Goal: Learn about a topic: Learn about a topic

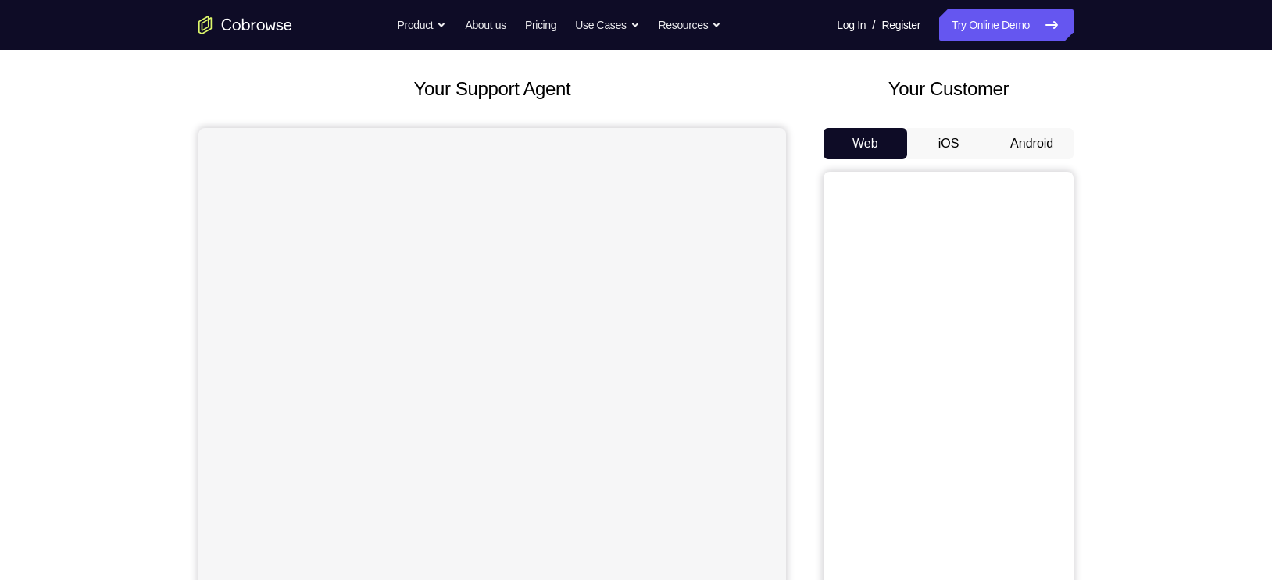
scroll to position [74, 0]
click at [1018, 139] on button "Android" at bounding box center [1032, 144] width 84 height 31
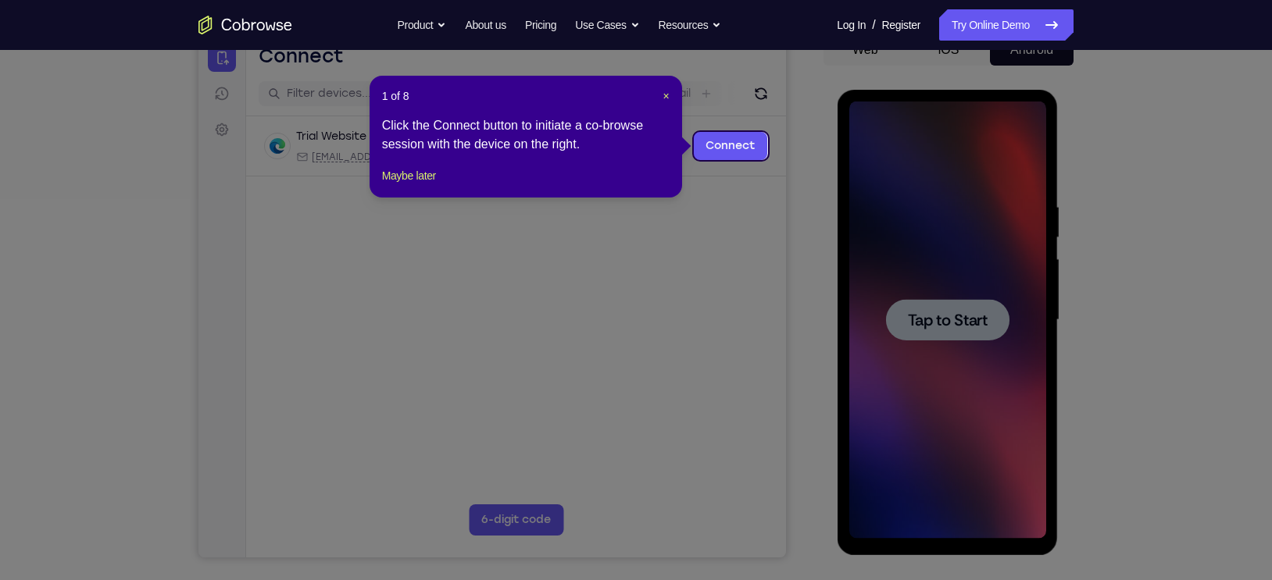
scroll to position [0, 0]
click at [954, 234] on icon at bounding box center [643, 290] width 1286 height 580
click at [662, 94] on span "×" at bounding box center [665, 96] width 6 height 12
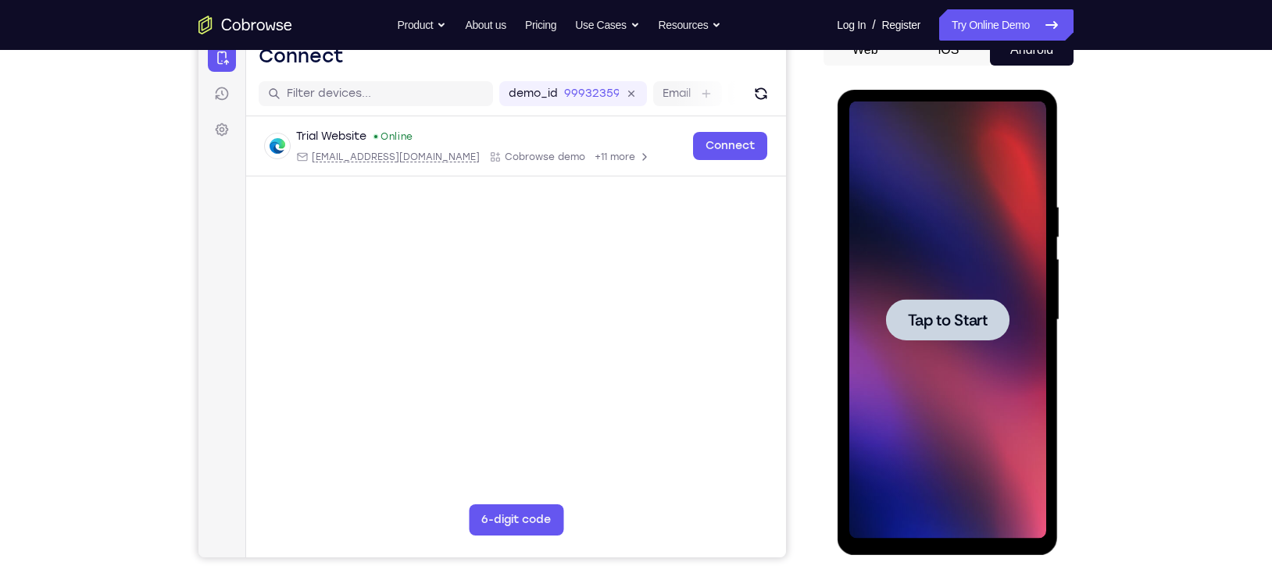
click at [954, 312] on span "Tap to Start" at bounding box center [947, 320] width 80 height 16
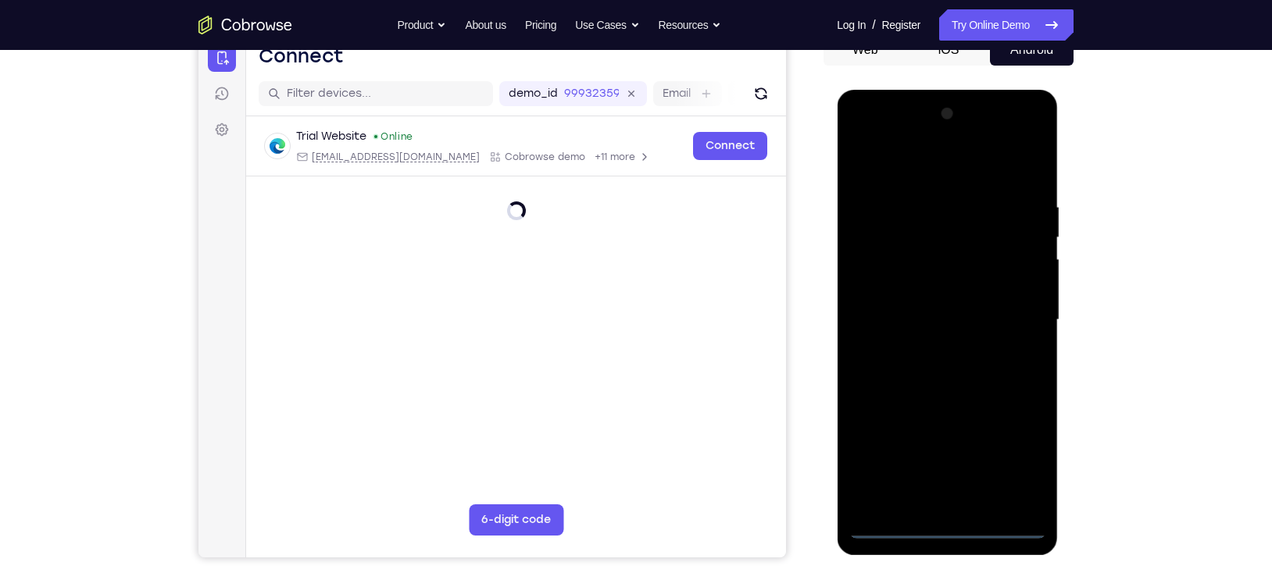
click at [950, 519] on div at bounding box center [946, 320] width 197 height 437
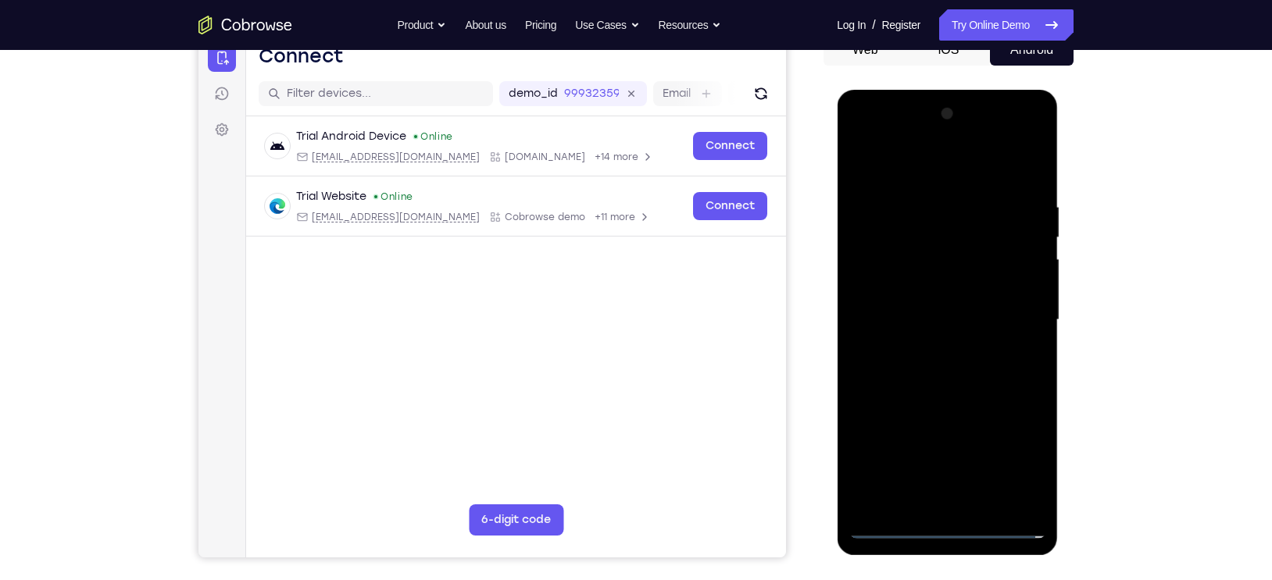
click at [944, 528] on div at bounding box center [946, 320] width 197 height 437
click at [1011, 460] on div at bounding box center [946, 320] width 197 height 437
click at [1012, 462] on div at bounding box center [946, 320] width 197 height 437
click at [901, 166] on div at bounding box center [946, 320] width 197 height 437
click at [1016, 310] on div at bounding box center [946, 320] width 197 height 437
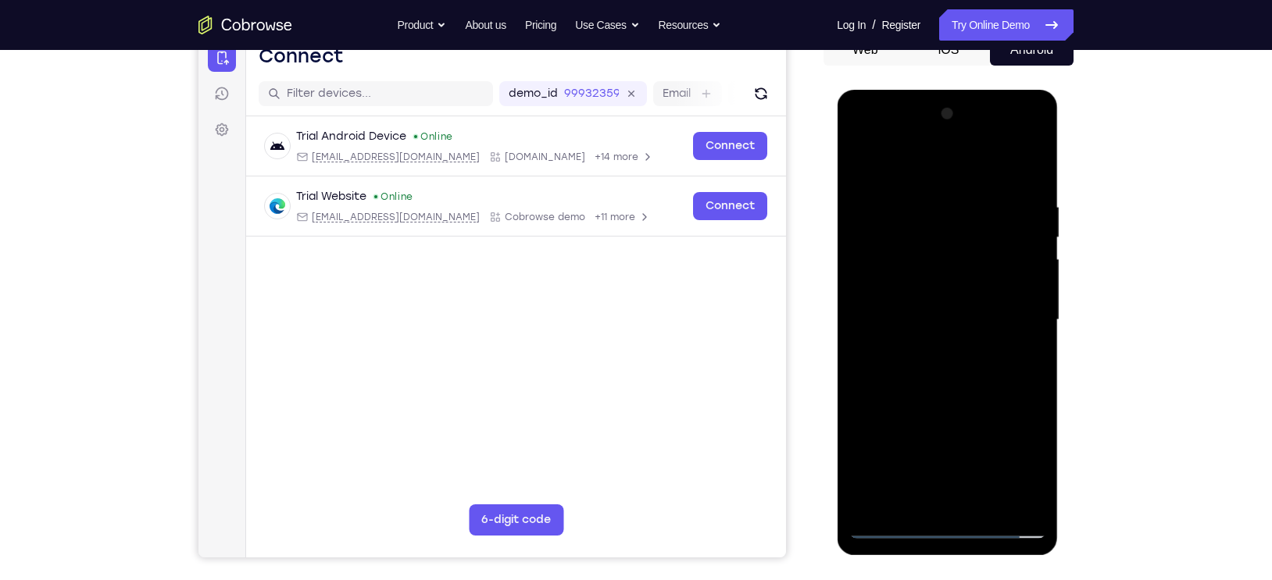
click at [963, 502] on div at bounding box center [946, 320] width 197 height 437
click at [940, 305] on div at bounding box center [946, 320] width 197 height 437
click at [918, 285] on div at bounding box center [946, 320] width 197 height 437
click at [919, 318] on div at bounding box center [946, 320] width 197 height 437
click at [1031, 180] on div at bounding box center [946, 320] width 197 height 437
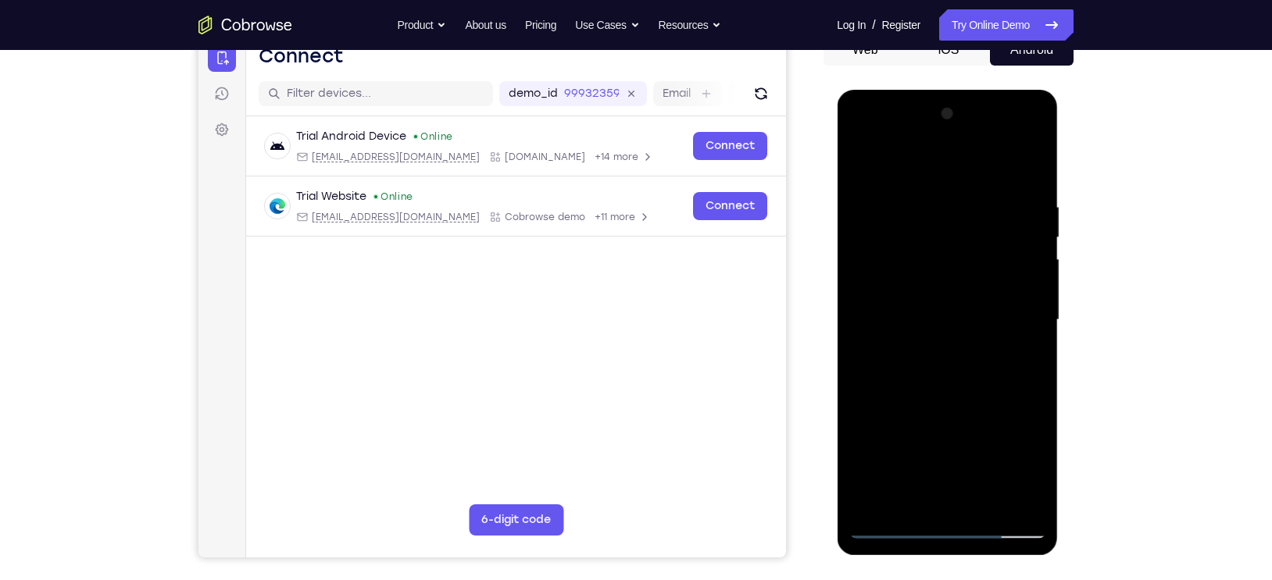
click at [1028, 183] on div at bounding box center [946, 320] width 197 height 437
click at [917, 193] on div at bounding box center [946, 320] width 197 height 437
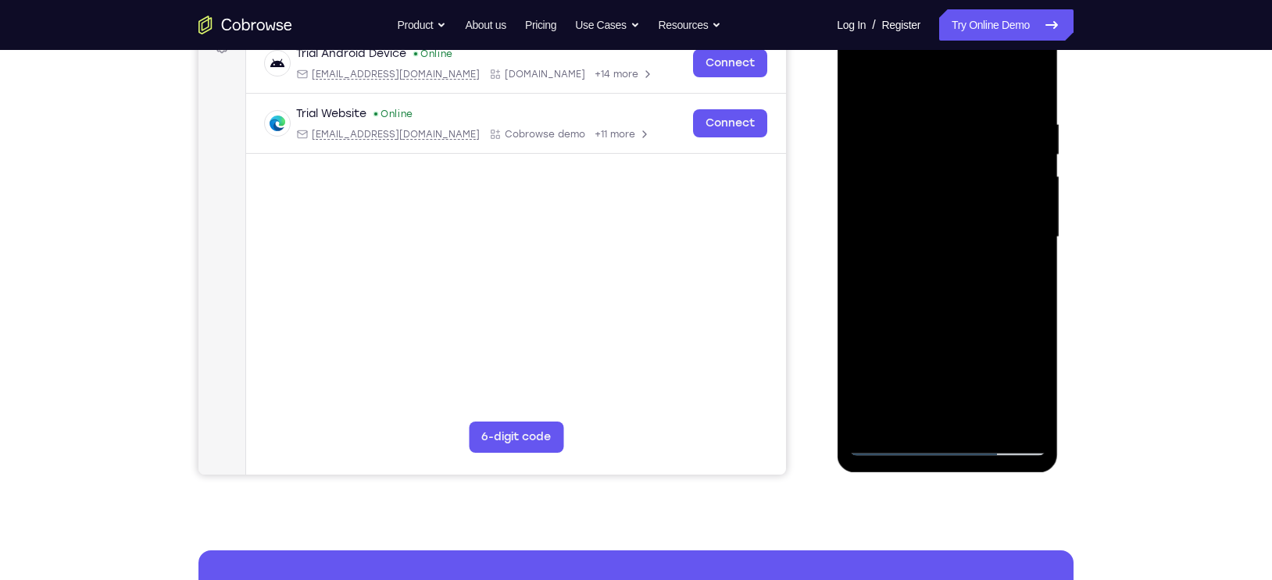
scroll to position [258, 0]
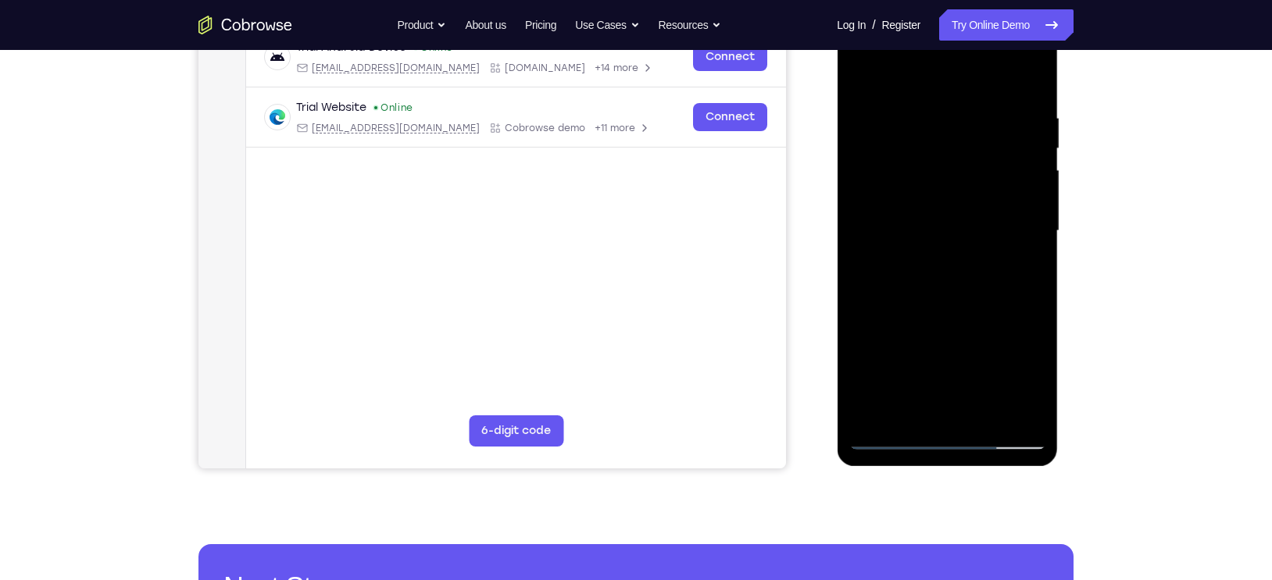
click at [1007, 407] on div at bounding box center [946, 230] width 197 height 437
click at [1033, 326] on div at bounding box center [946, 230] width 197 height 437
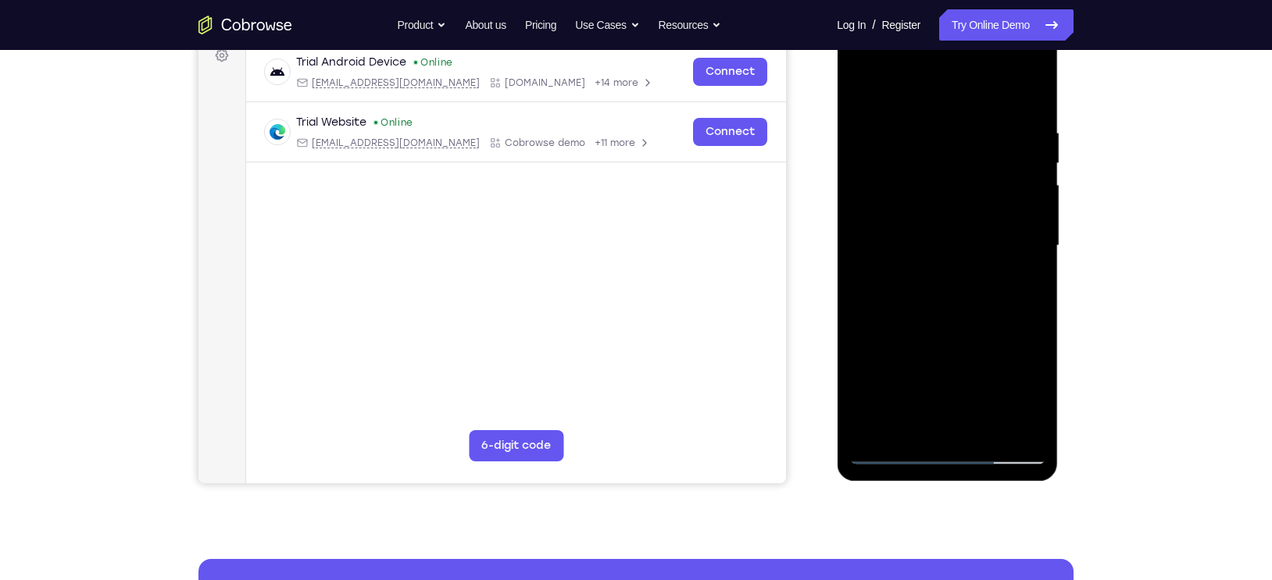
scroll to position [244, 0]
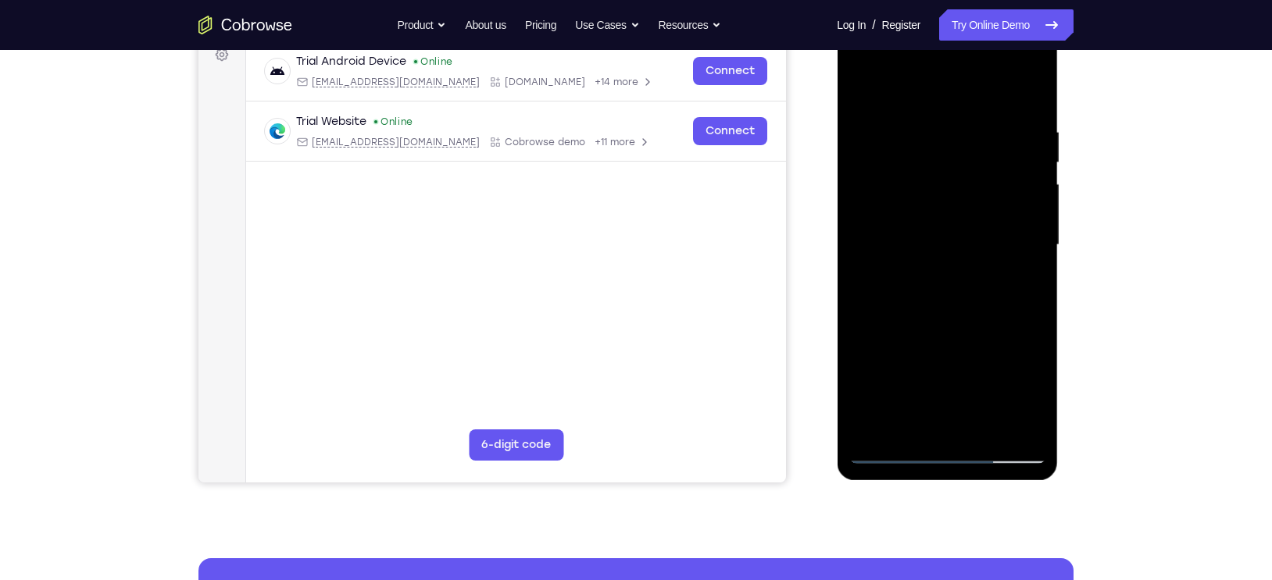
click at [1008, 421] on div at bounding box center [946, 245] width 197 height 437
click at [1025, 329] on div at bounding box center [946, 245] width 197 height 437
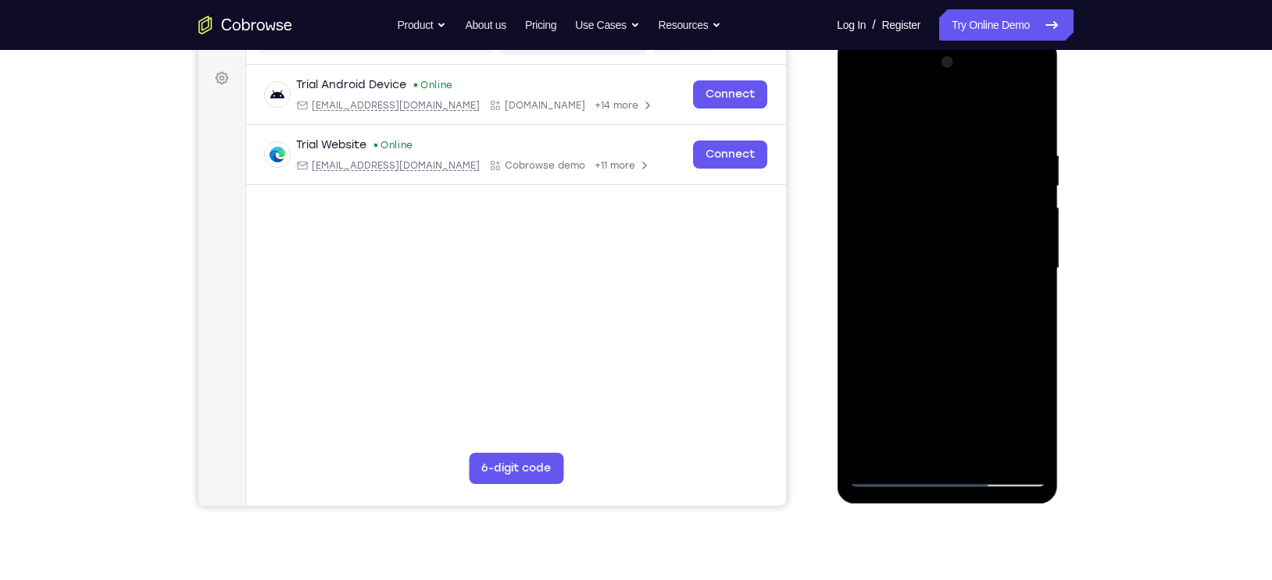
click at [1030, 225] on div at bounding box center [946, 268] width 197 height 437
click at [1025, 282] on div at bounding box center [946, 268] width 197 height 437
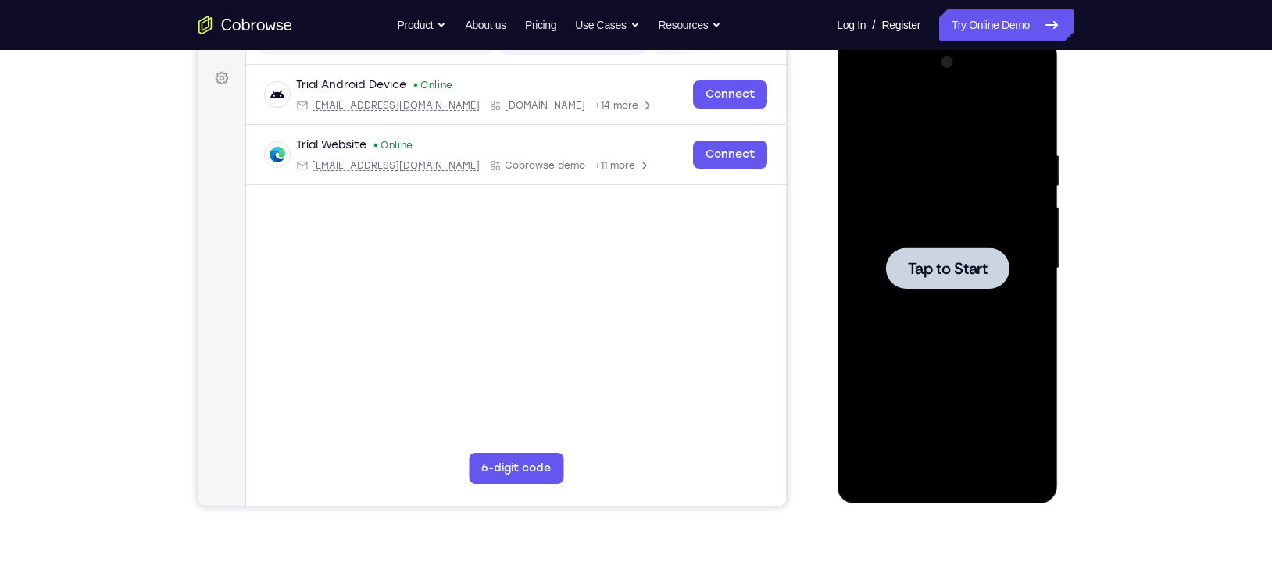
click at [957, 261] on span "Tap to Start" at bounding box center [947, 269] width 80 height 16
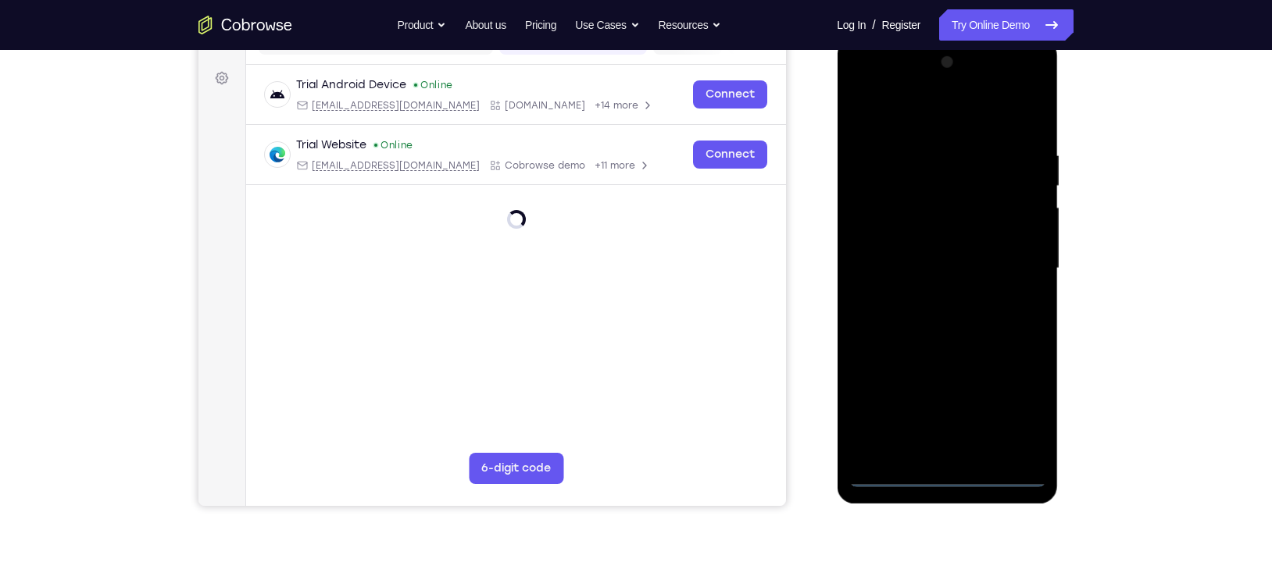
click at [894, 292] on div at bounding box center [946, 268] width 197 height 437
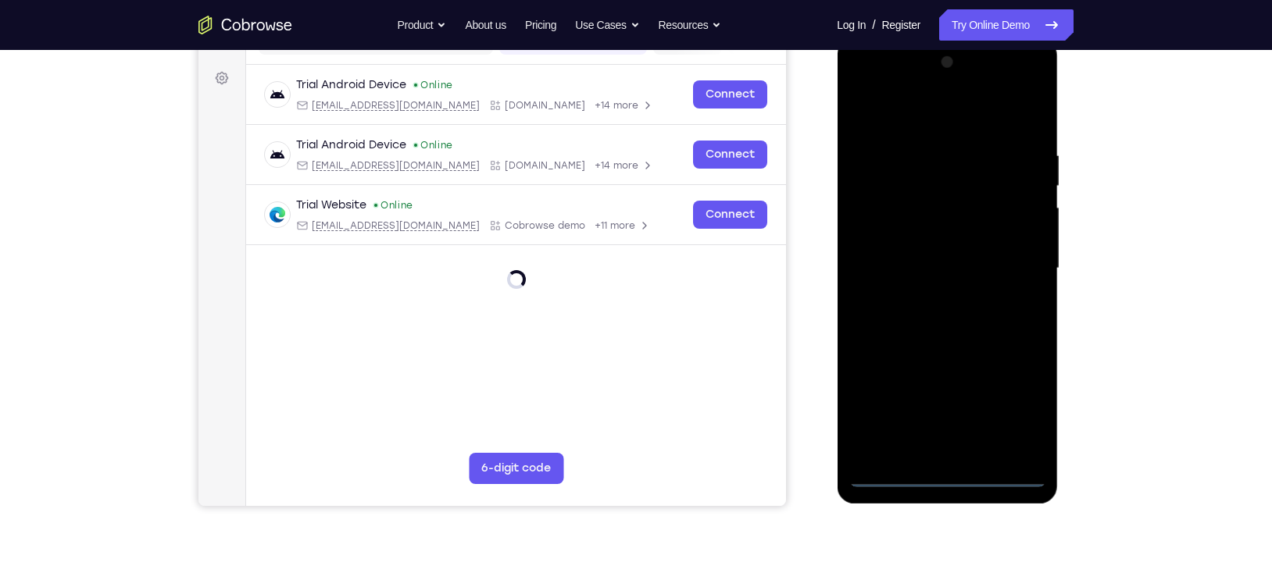
click at [954, 479] on div at bounding box center [946, 268] width 197 height 437
click at [1015, 407] on div at bounding box center [946, 268] width 197 height 437
click at [939, 116] on div at bounding box center [946, 268] width 197 height 437
click at [1011, 266] on div at bounding box center [946, 268] width 197 height 437
click at [956, 412] on div at bounding box center [946, 268] width 197 height 437
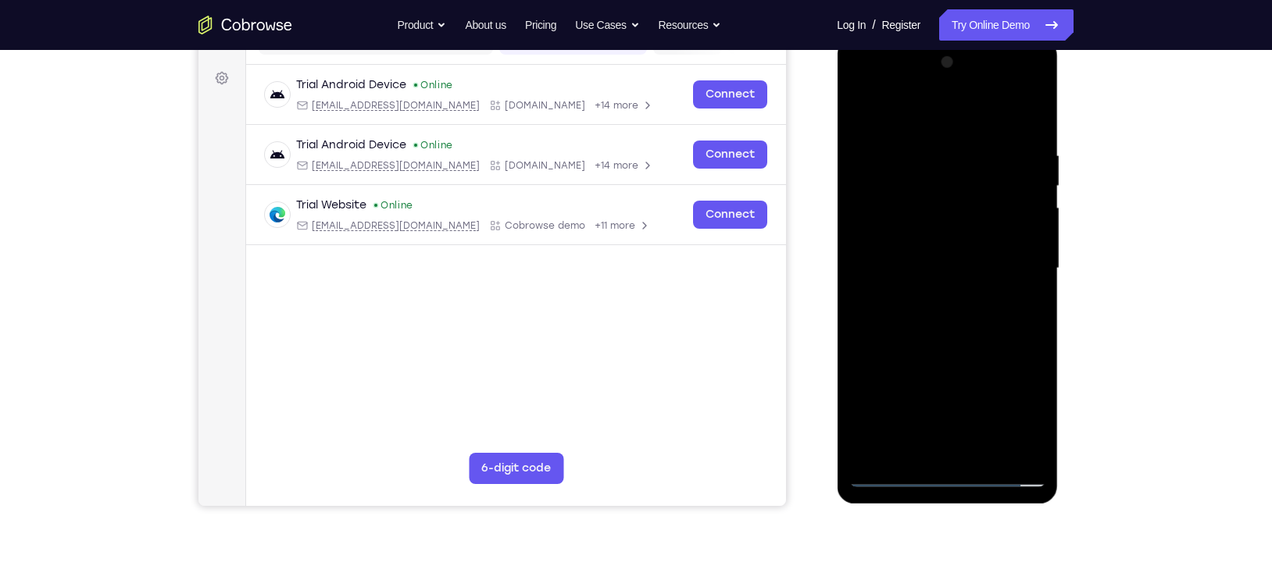
click at [929, 296] on div at bounding box center [946, 268] width 197 height 437
click at [915, 255] on div at bounding box center [946, 268] width 197 height 437
click at [887, 237] on div at bounding box center [946, 268] width 197 height 437
click at [911, 270] on div at bounding box center [946, 268] width 197 height 437
click at [919, 315] on div at bounding box center [946, 268] width 197 height 437
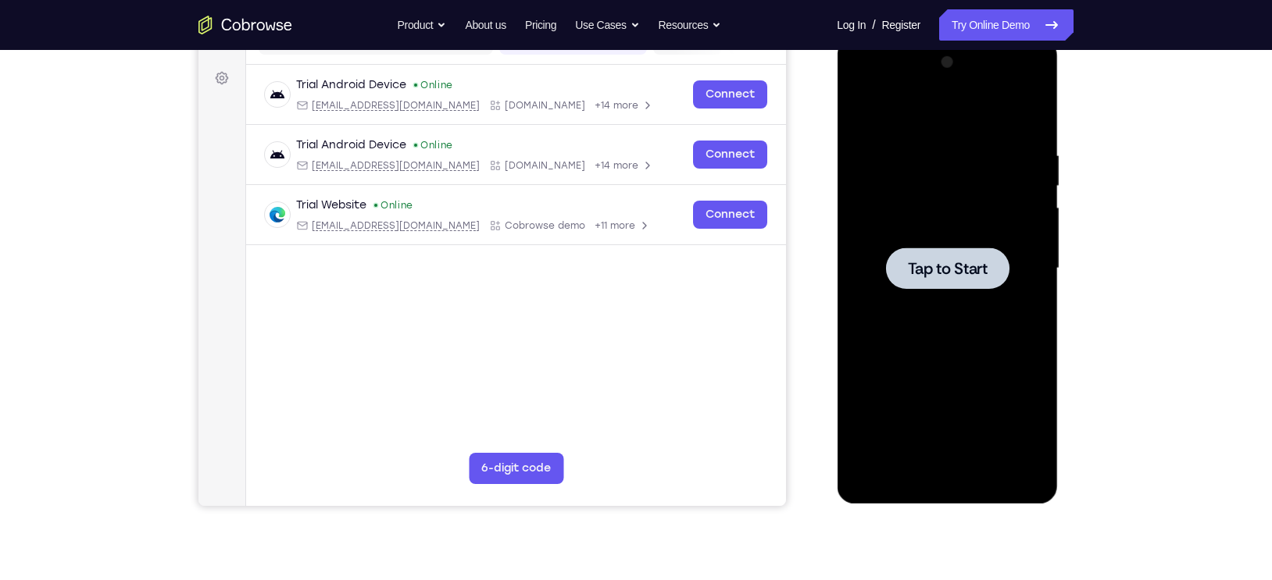
click at [904, 268] on div at bounding box center [946, 268] width 123 height 41
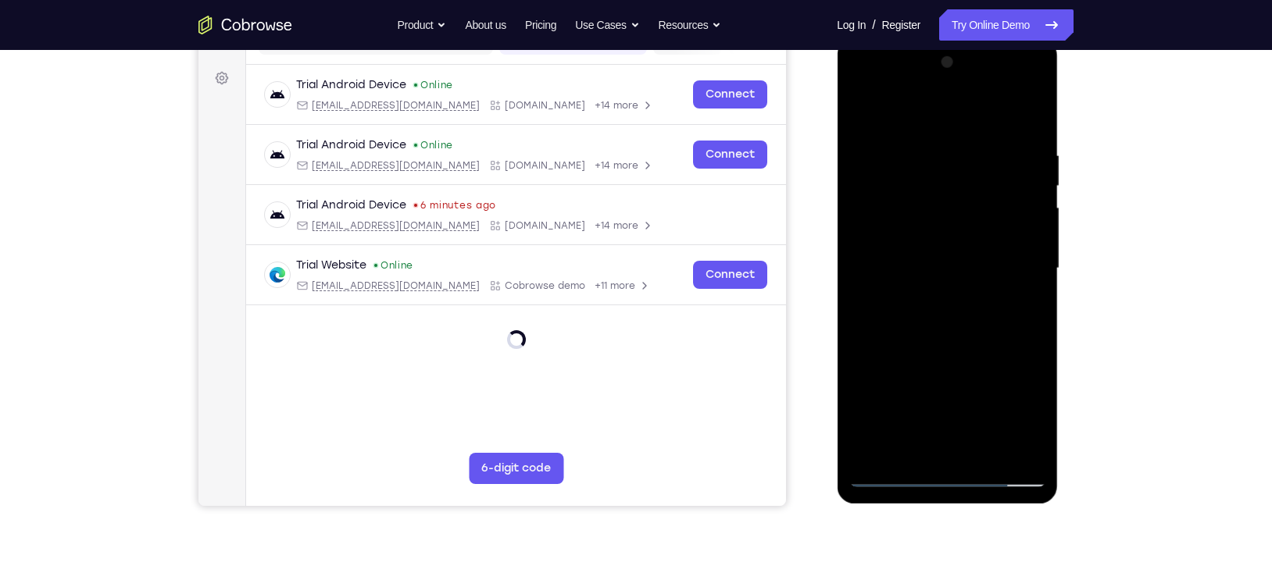
click at [949, 477] on div at bounding box center [946, 268] width 197 height 437
click at [1015, 405] on div at bounding box center [946, 268] width 197 height 437
click at [910, 110] on div at bounding box center [946, 268] width 197 height 437
click at [1008, 266] on div at bounding box center [946, 268] width 197 height 437
click at [929, 294] on div at bounding box center [946, 268] width 197 height 437
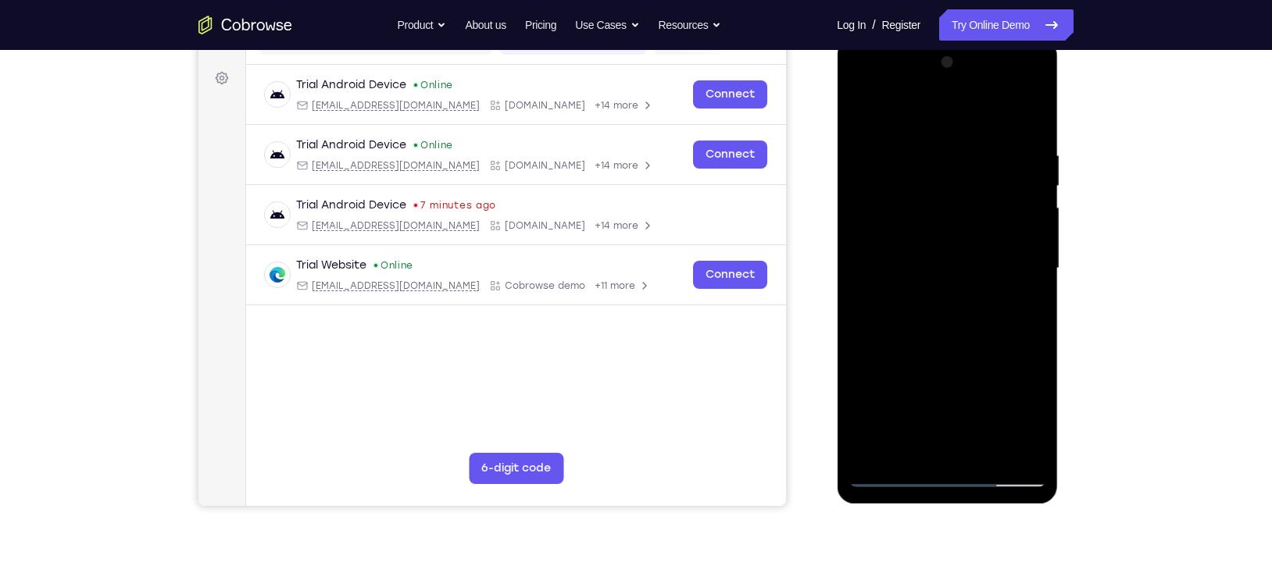
click at [929, 295] on div at bounding box center [946, 268] width 197 height 437
click at [884, 251] on div at bounding box center [946, 268] width 197 height 437
click at [892, 236] on div at bounding box center [946, 268] width 197 height 437
click at [904, 272] on div at bounding box center [946, 268] width 197 height 437
click at [891, 317] on div at bounding box center [946, 268] width 197 height 437
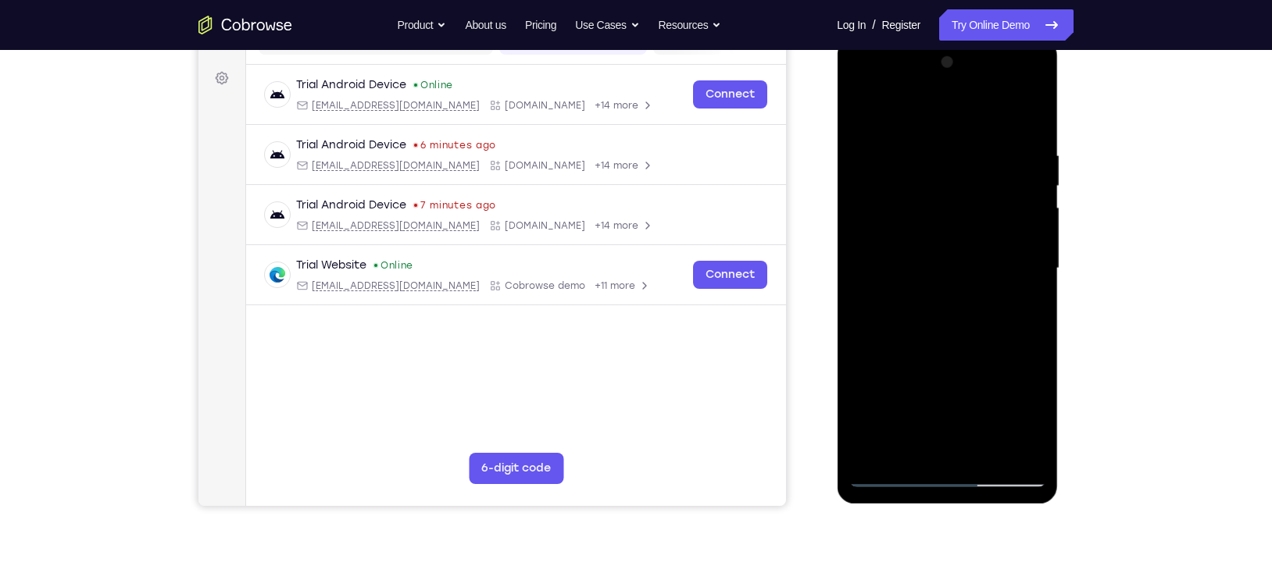
click at [937, 134] on div at bounding box center [946, 268] width 197 height 437
click at [1024, 126] on div at bounding box center [946, 268] width 197 height 437
click at [926, 137] on div at bounding box center [946, 268] width 197 height 437
click at [1011, 161] on div at bounding box center [946, 268] width 197 height 437
click at [1029, 110] on div at bounding box center [946, 268] width 197 height 437
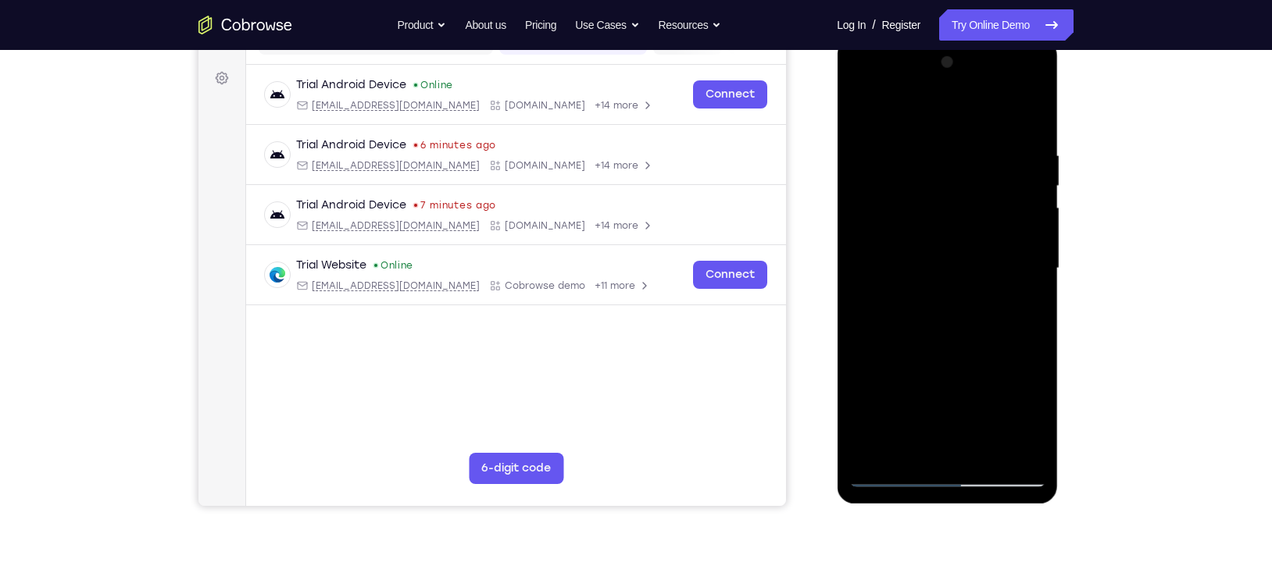
click at [1026, 112] on div at bounding box center [946, 268] width 197 height 437
click at [1029, 116] on div at bounding box center [946, 268] width 197 height 437
click at [982, 454] on div at bounding box center [946, 268] width 197 height 437
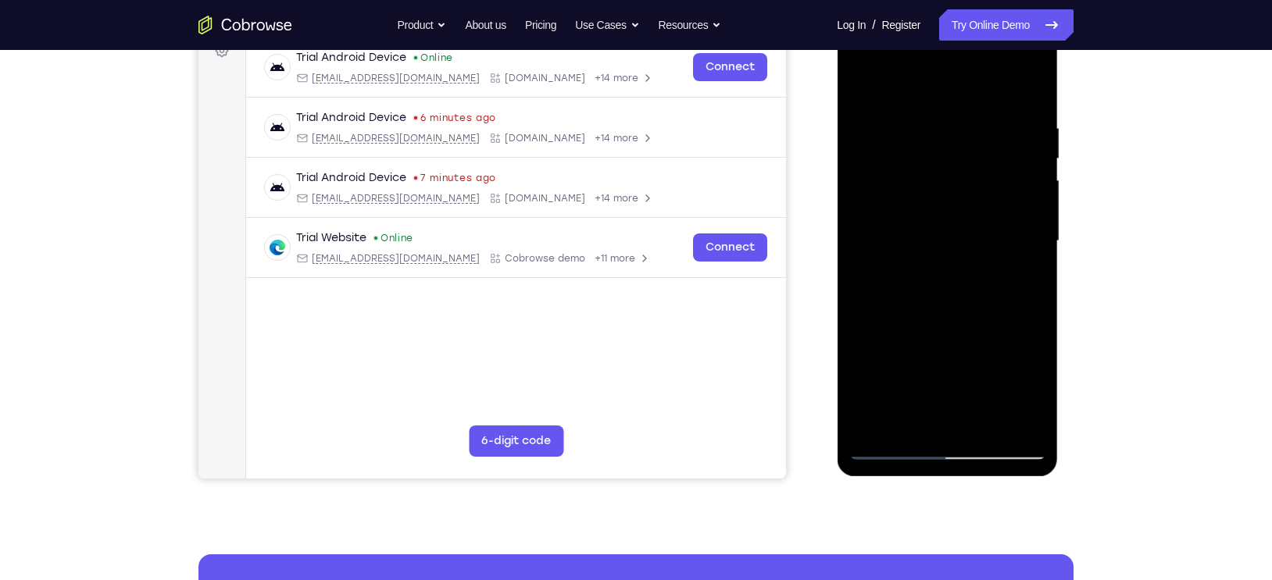
click at [985, 426] on div at bounding box center [946, 241] width 197 height 437
click at [1091, 270] on div "Your Support Agent Your Customer Web iOS Android Next Steps We’d be happy to gi…" at bounding box center [636, 317] width 1000 height 1030
click at [985, 427] on div at bounding box center [946, 241] width 197 height 437
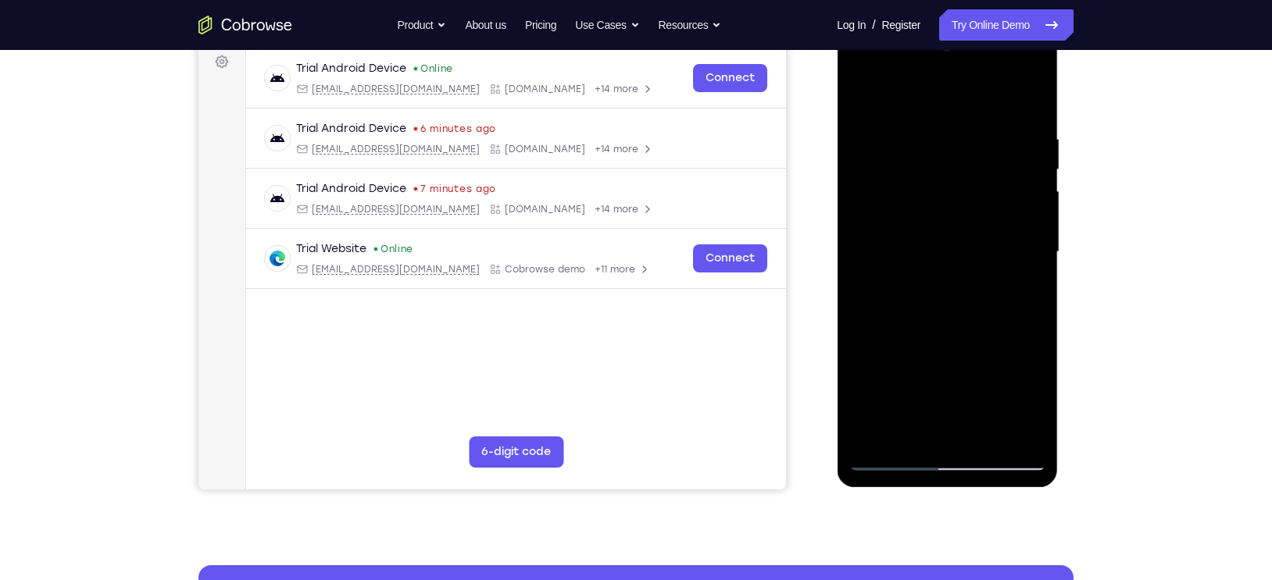
scroll to position [291, 0]
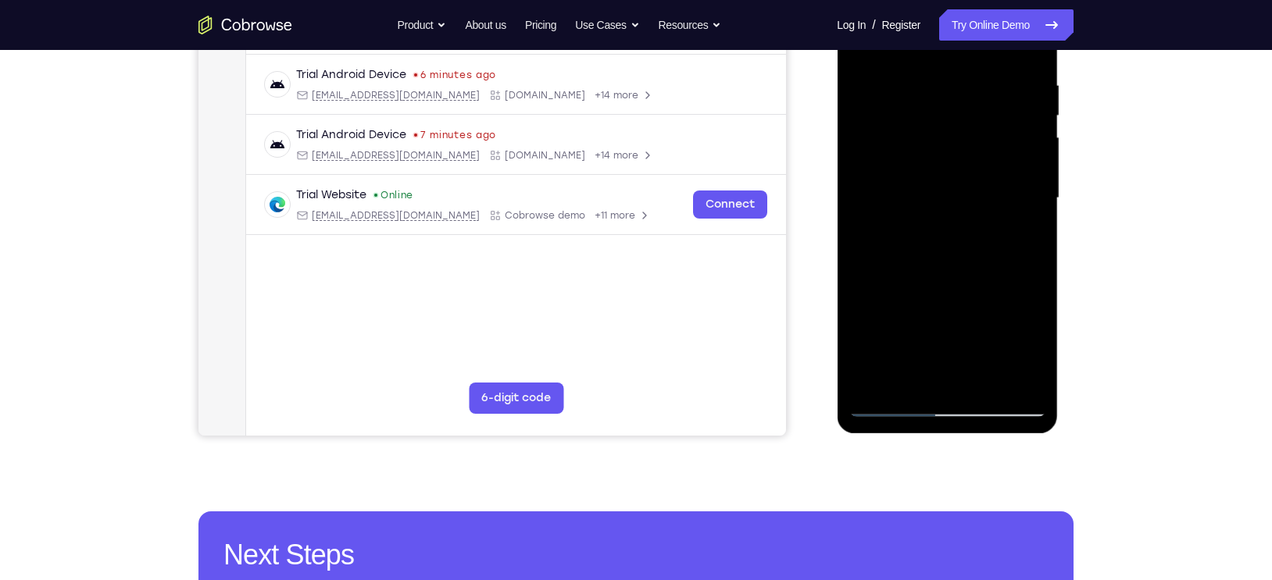
click at [983, 380] on div at bounding box center [946, 198] width 197 height 437
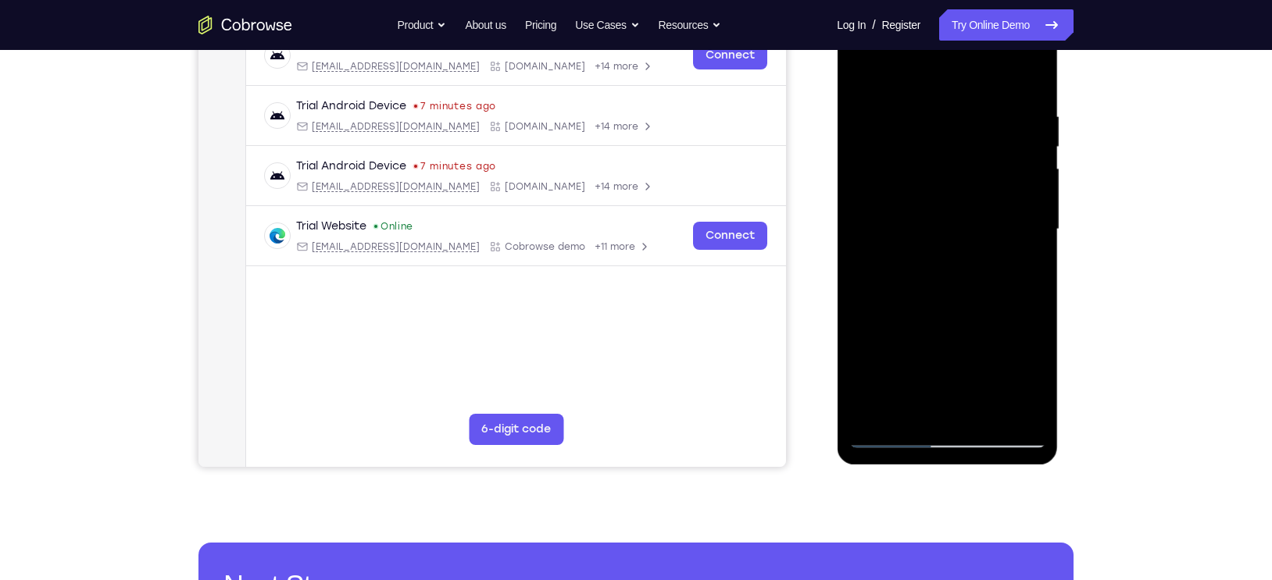
scroll to position [259, 0]
click at [983, 418] on div at bounding box center [946, 230] width 197 height 437
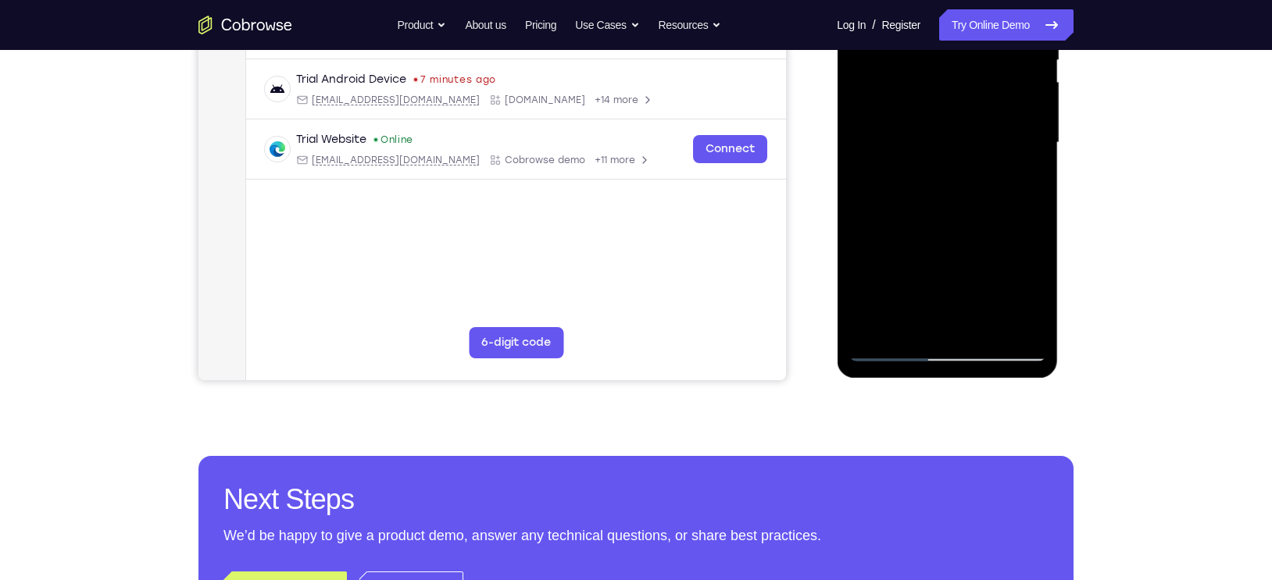
scroll to position [344, 0]
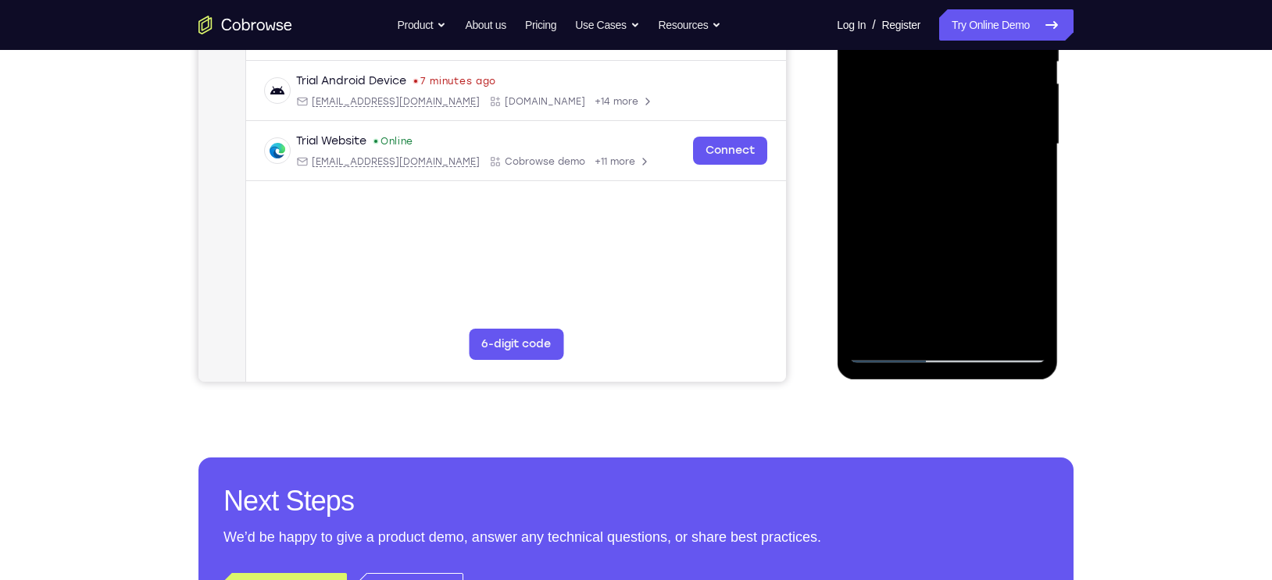
click at [1036, 305] on div at bounding box center [946, 144] width 197 height 437
click at [944, 223] on div at bounding box center [946, 144] width 197 height 437
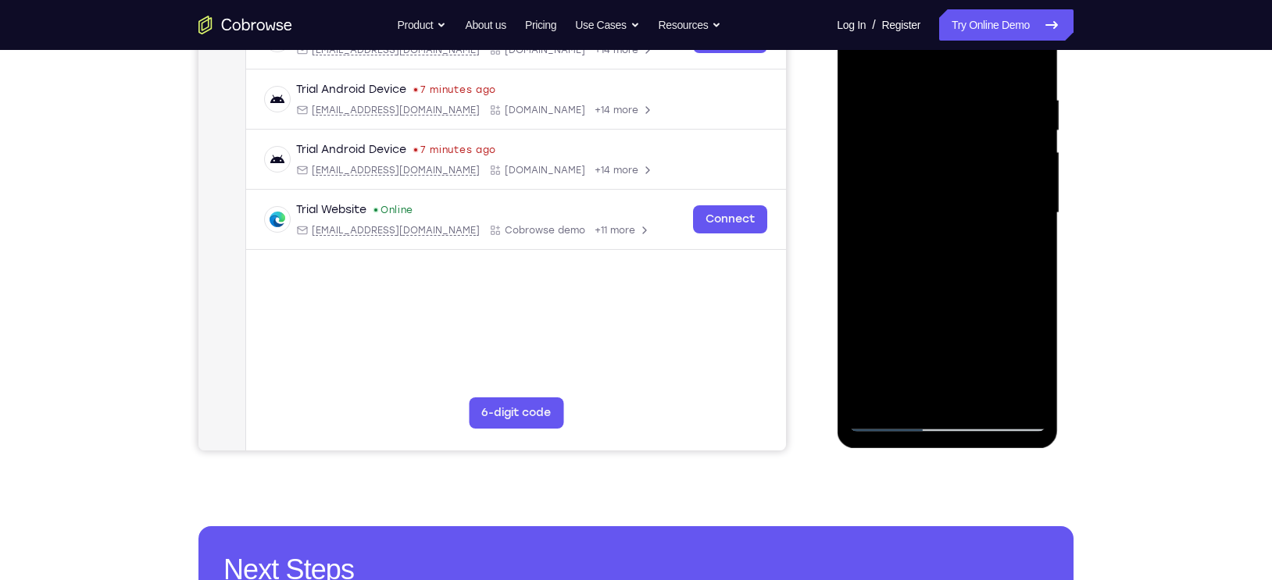
scroll to position [274, 0]
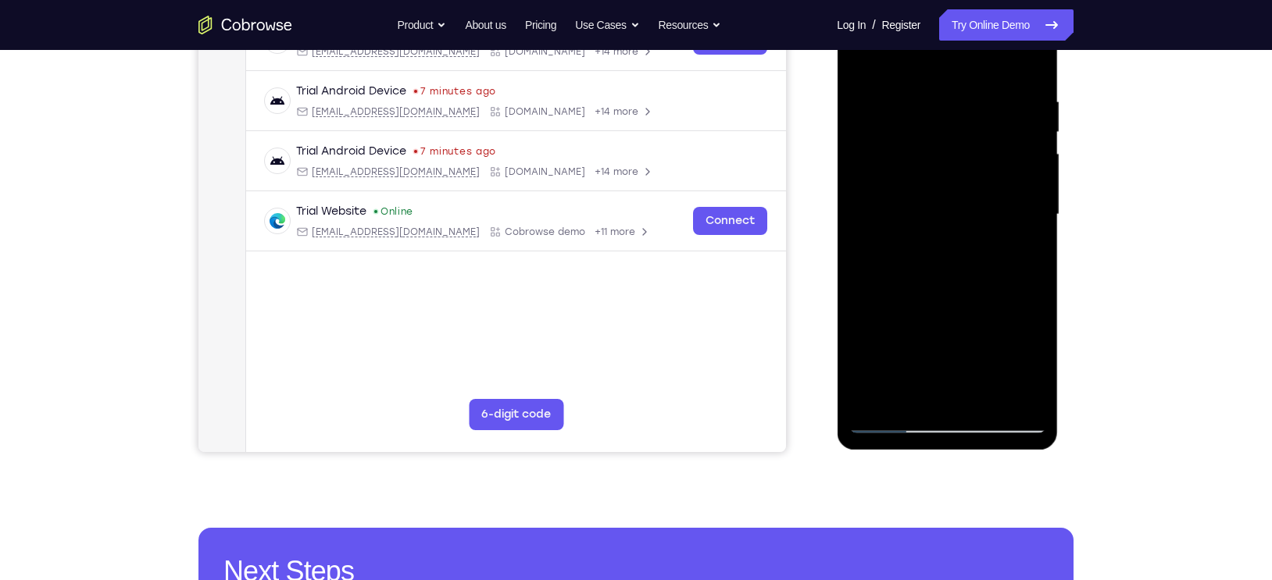
click at [971, 198] on div at bounding box center [946, 214] width 197 height 437
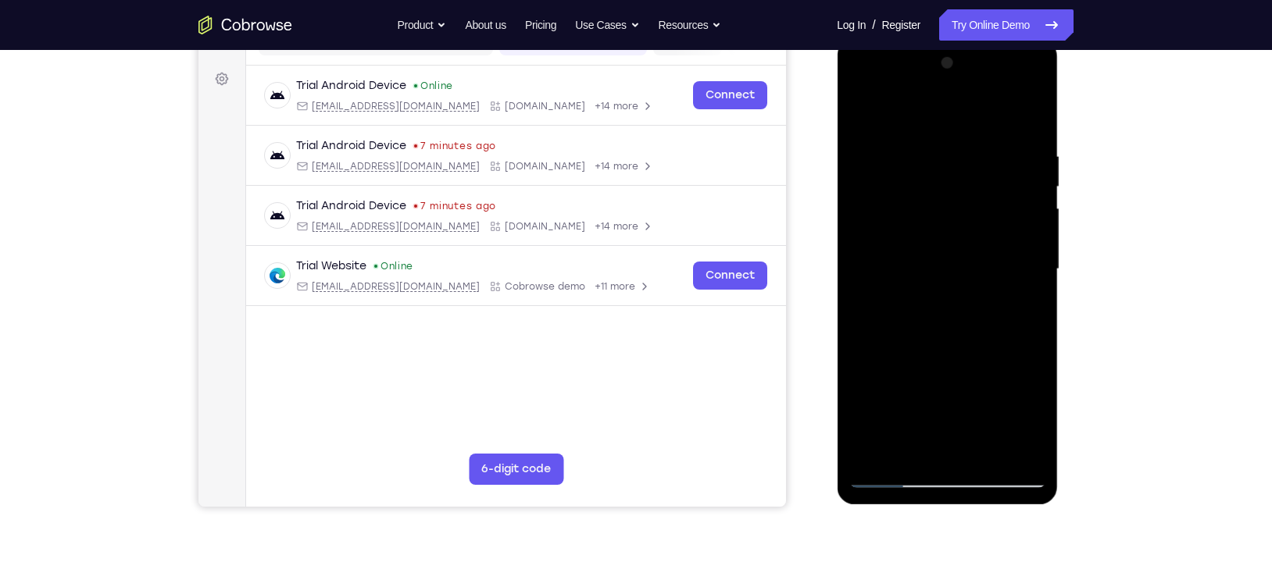
scroll to position [219, 0]
click at [859, 118] on div at bounding box center [946, 270] width 197 height 437
click at [863, 113] on div at bounding box center [946, 270] width 197 height 437
click at [967, 145] on div at bounding box center [946, 270] width 197 height 437
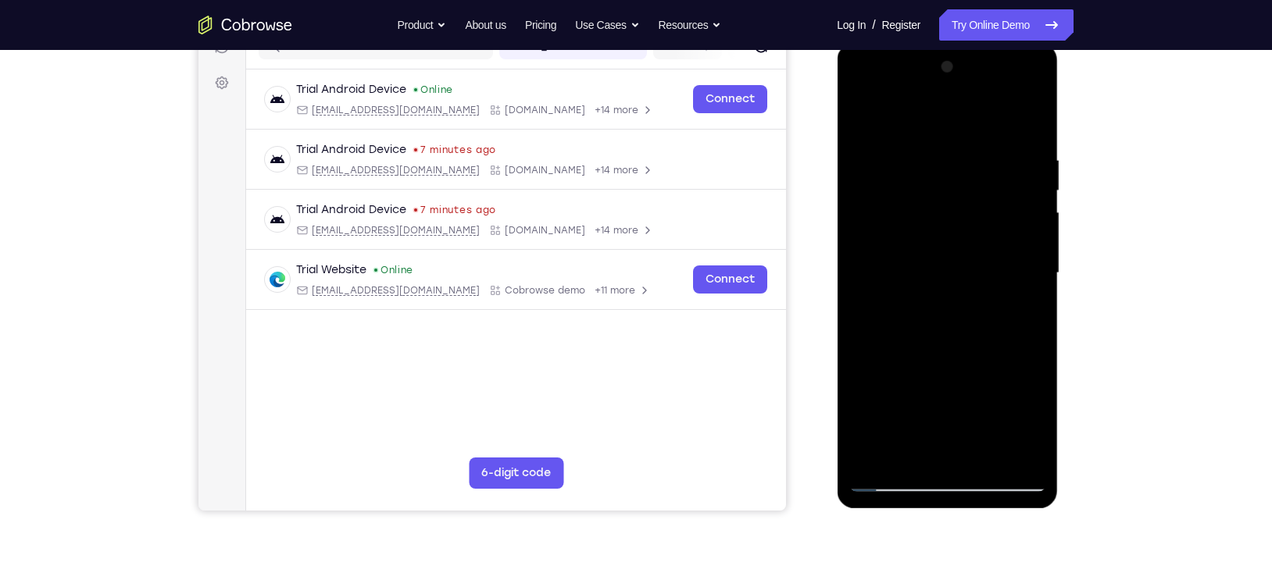
scroll to position [291, 0]
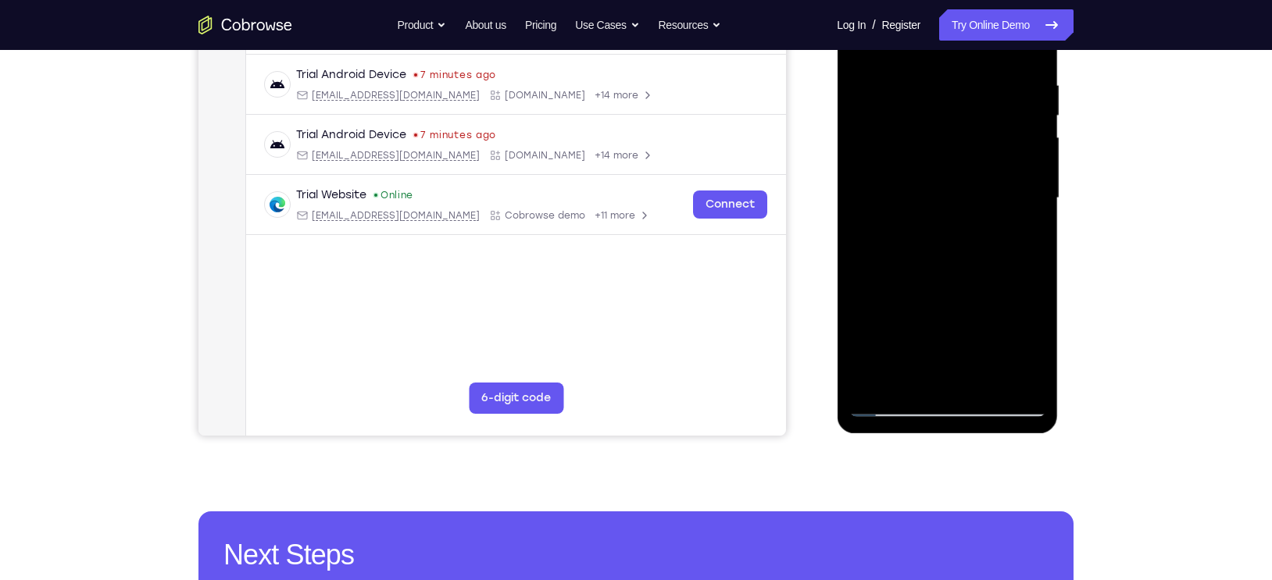
click at [1005, 376] on div at bounding box center [946, 198] width 197 height 437
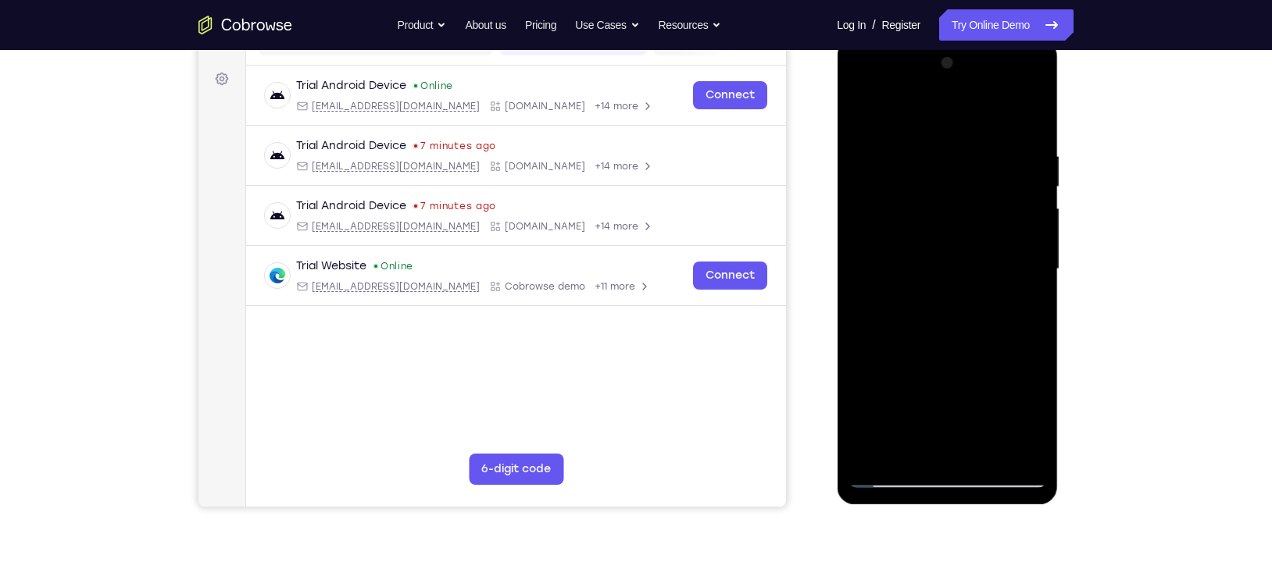
scroll to position [219, 0]
click at [1026, 262] on div at bounding box center [946, 270] width 197 height 437
